Goal: Learn about a topic

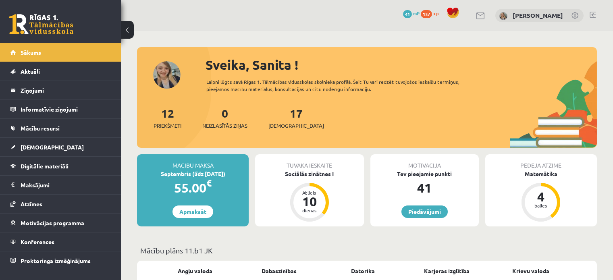
scroll to position [81, 0]
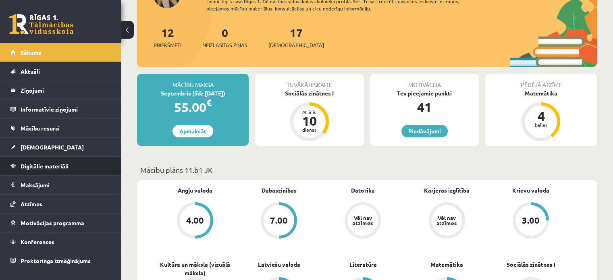
click at [50, 167] on span "Digitālie materiāli" at bounding box center [45, 166] width 48 height 7
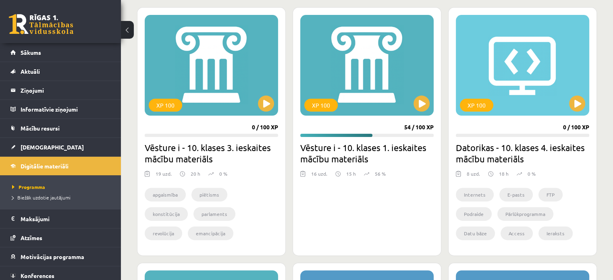
scroll to position [242, 0]
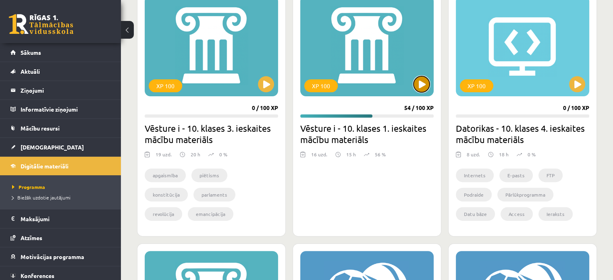
click at [424, 84] on button at bounding box center [422, 84] width 16 height 16
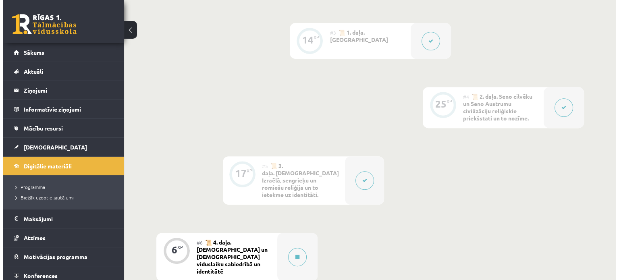
scroll to position [444, 0]
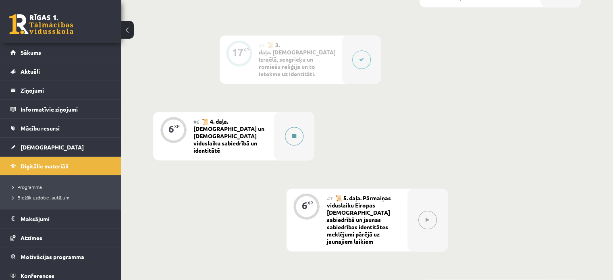
click at [304, 137] on div at bounding box center [294, 136] width 40 height 48
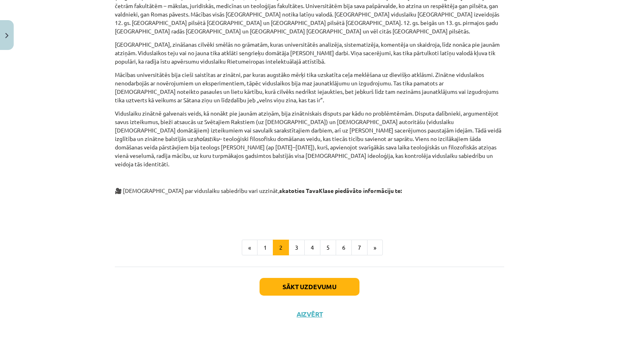
scroll to position [311, 0]
